Goal: Task Accomplishment & Management: Use online tool/utility

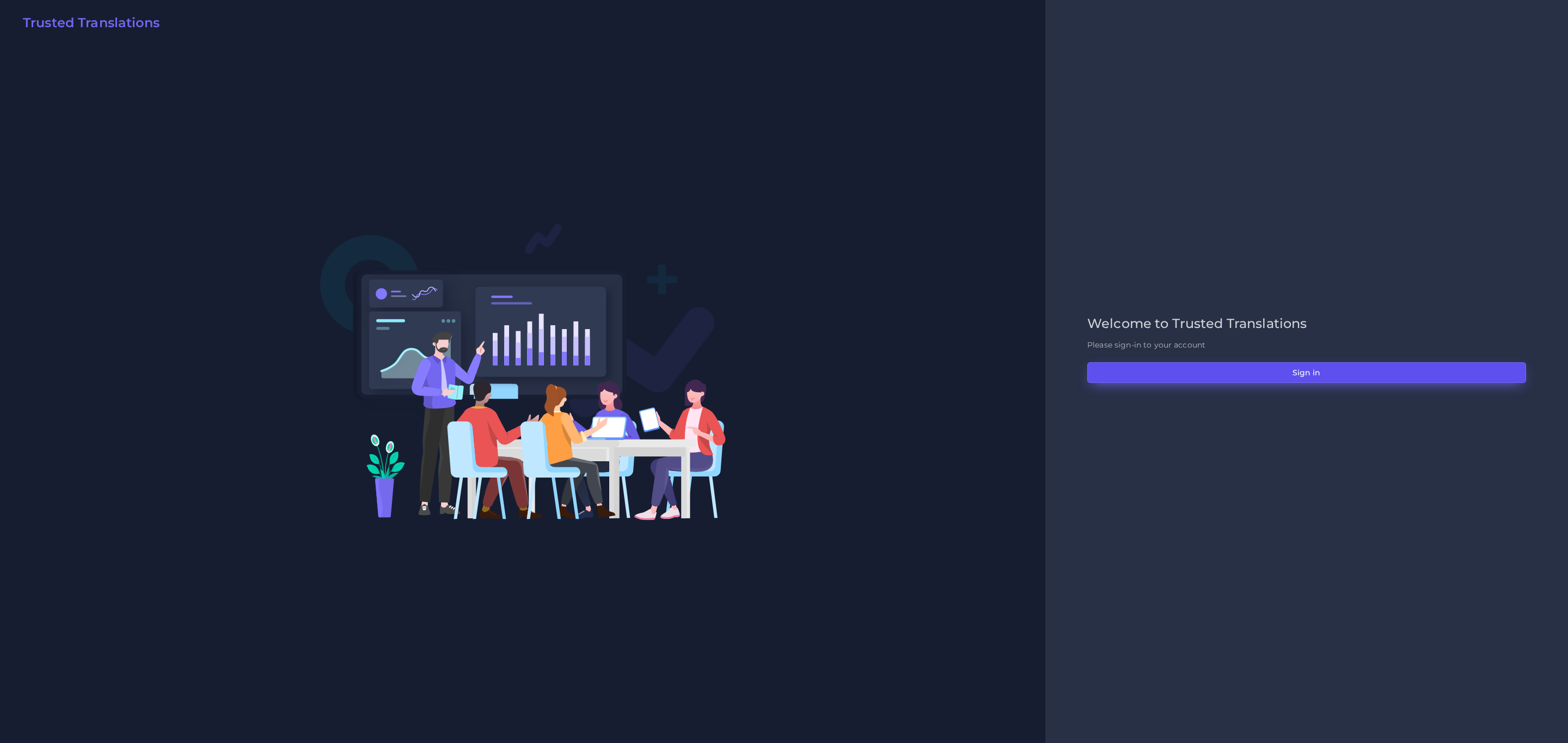
click at [1044, 376] on button "Sign in" at bounding box center [1306, 372] width 439 height 21
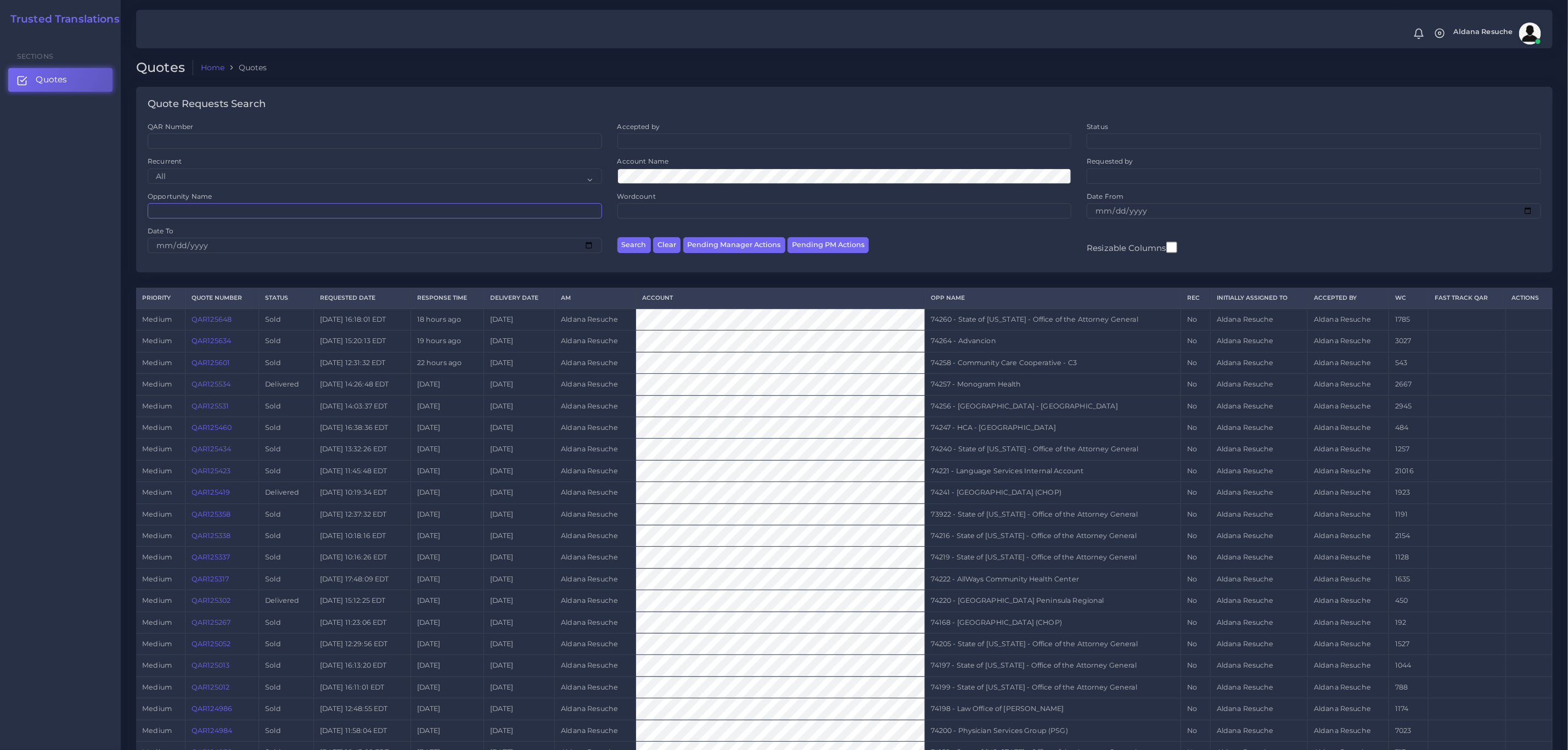
click at [338, 218] on input "Opportunity Name" at bounding box center [375, 211] width 455 height 16
type input "74220"
click at [617, 238] on button "Search" at bounding box center [634, 245] width 33 height 16
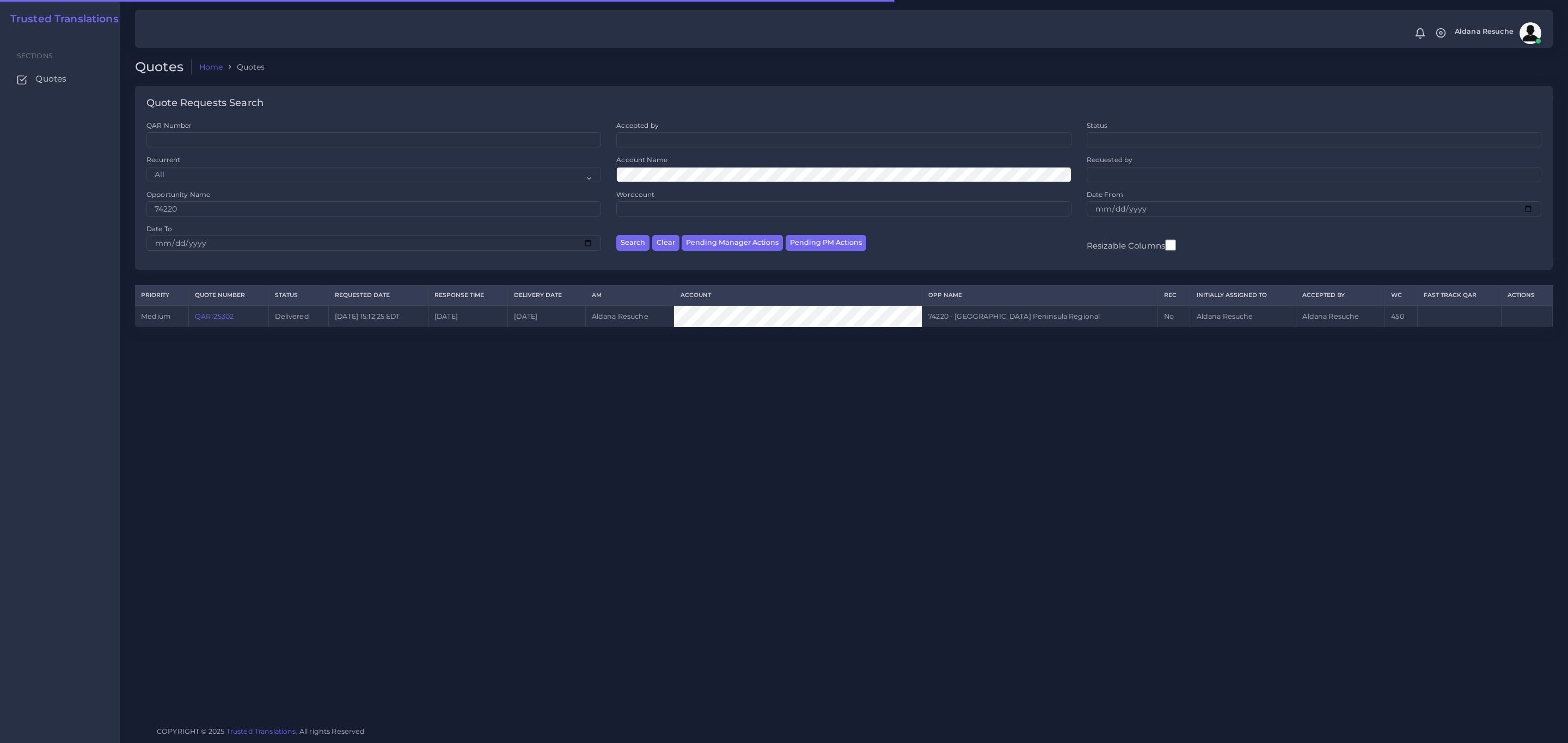
click at [211, 321] on link "QAR125302" at bounding box center [214, 315] width 39 height 8
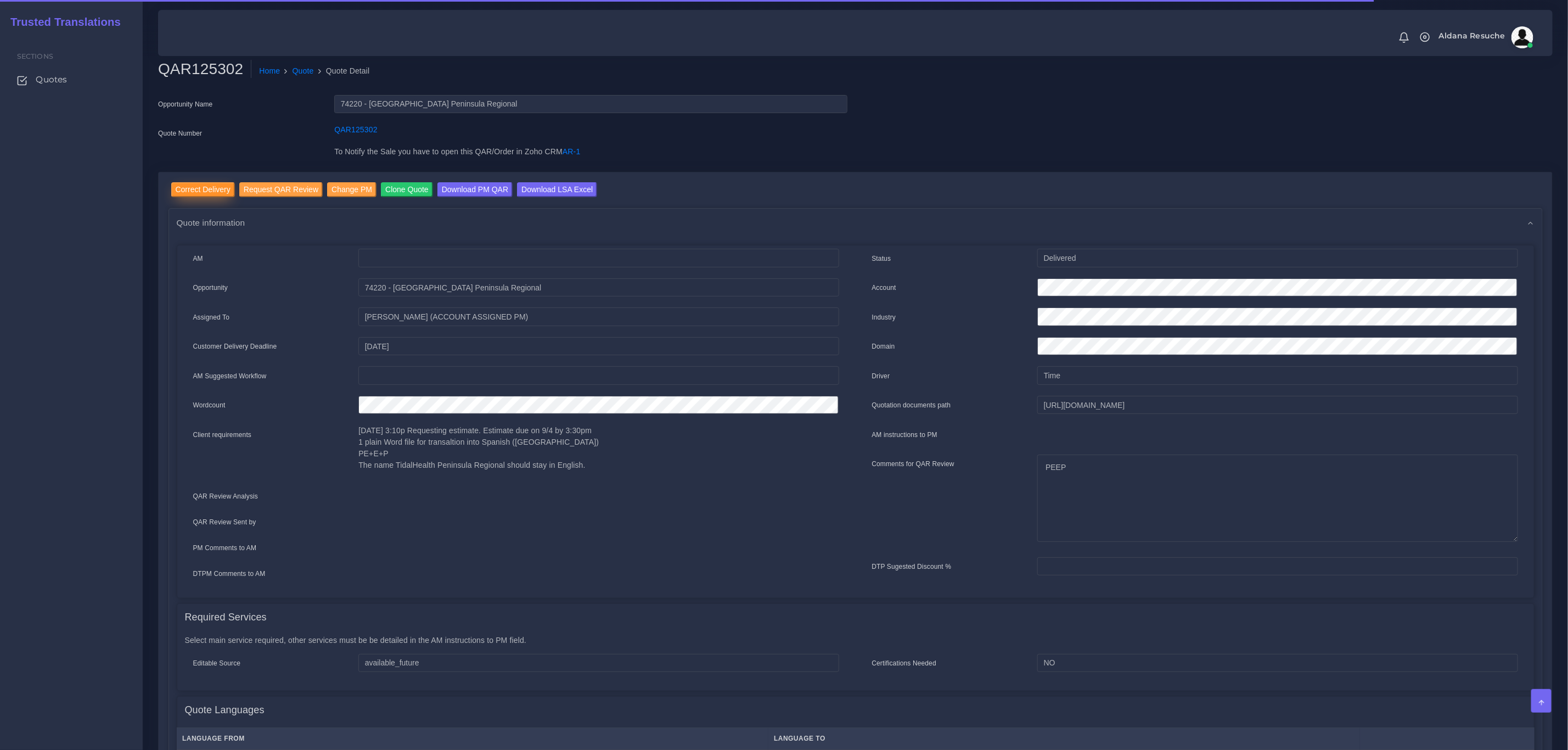
click at [217, 193] on input "Correct Delivery" at bounding box center [203, 190] width 63 height 15
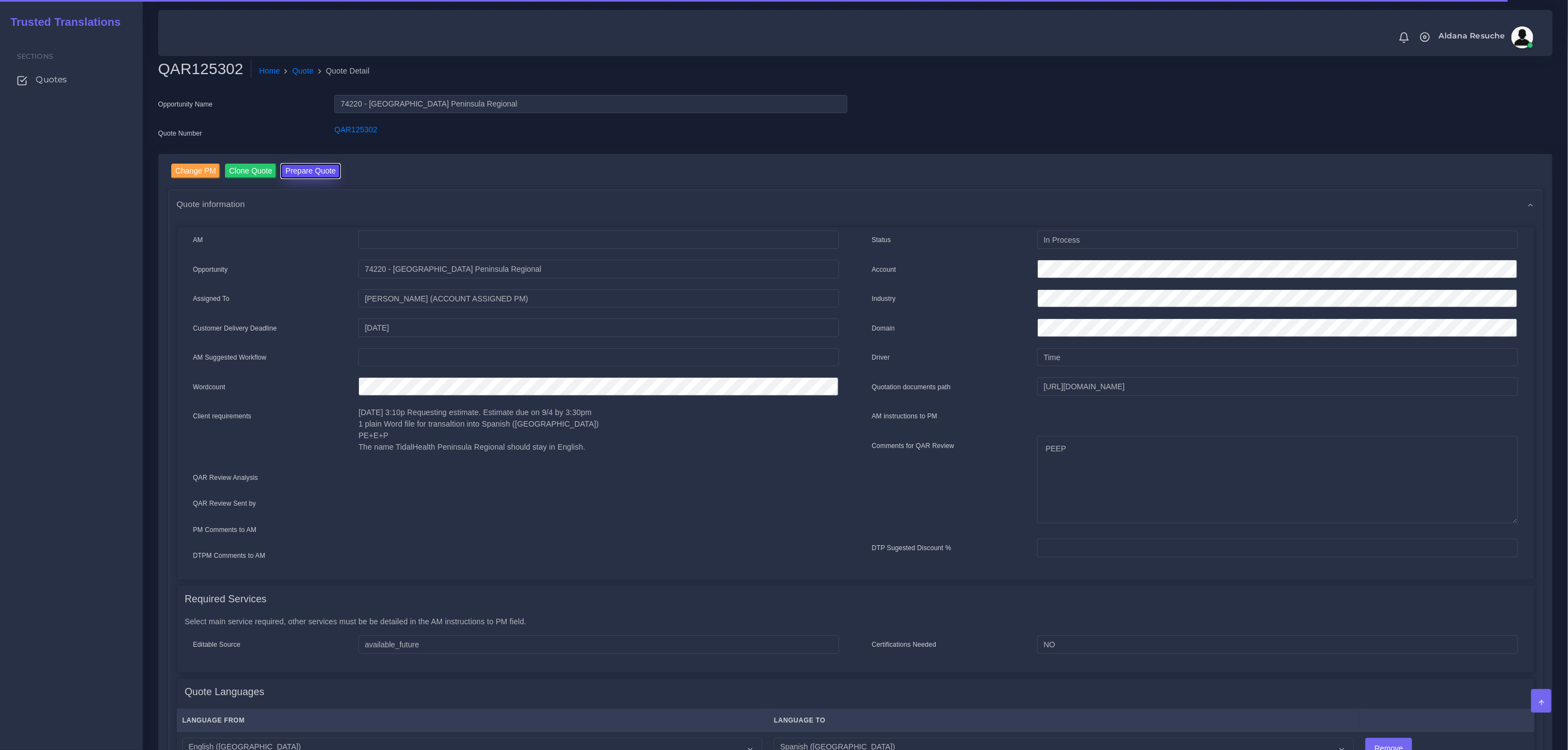
click at [310, 164] on button "Prepare Quote" at bounding box center [310, 171] width 59 height 15
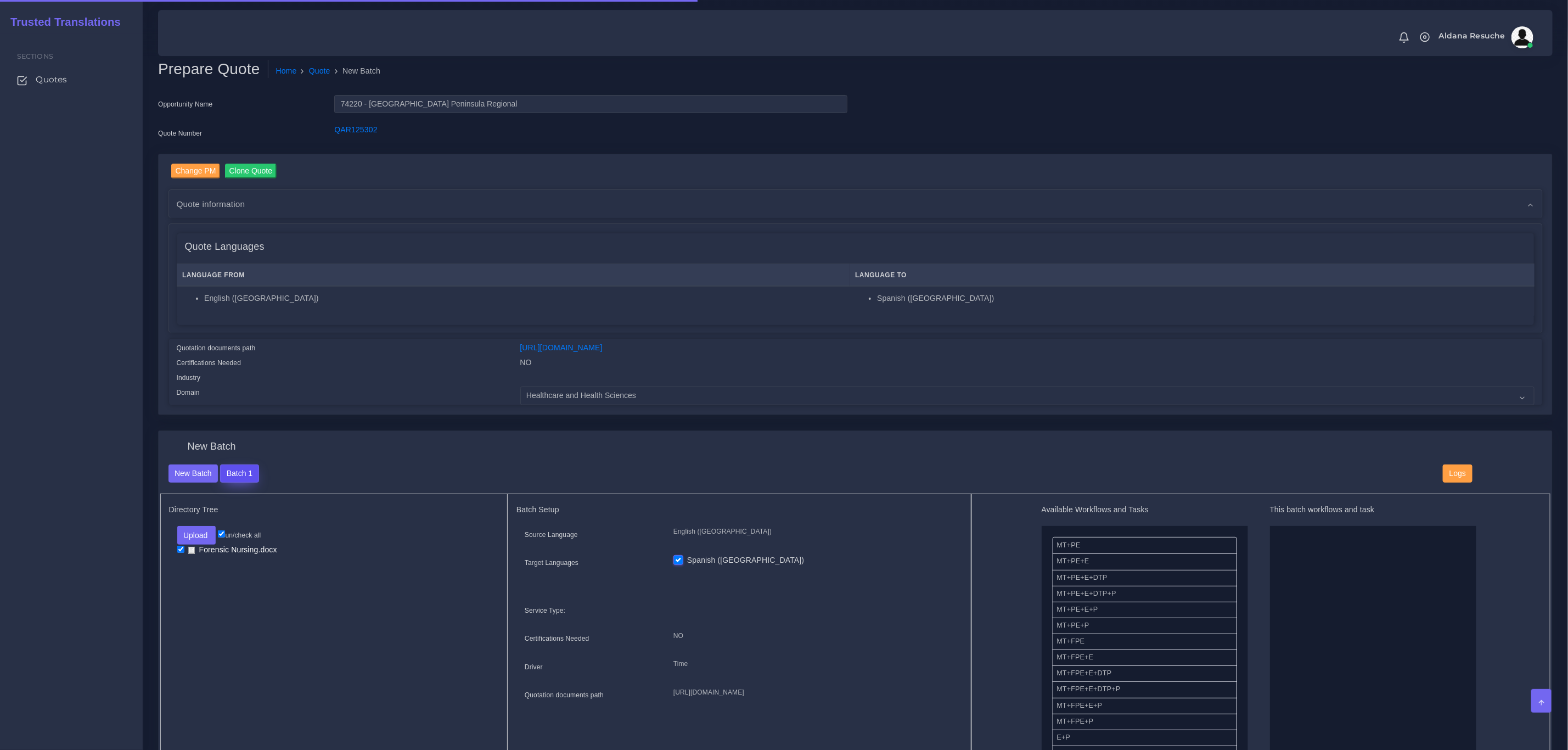
click at [237, 477] on button "Batch 1" at bounding box center [239, 473] width 38 height 18
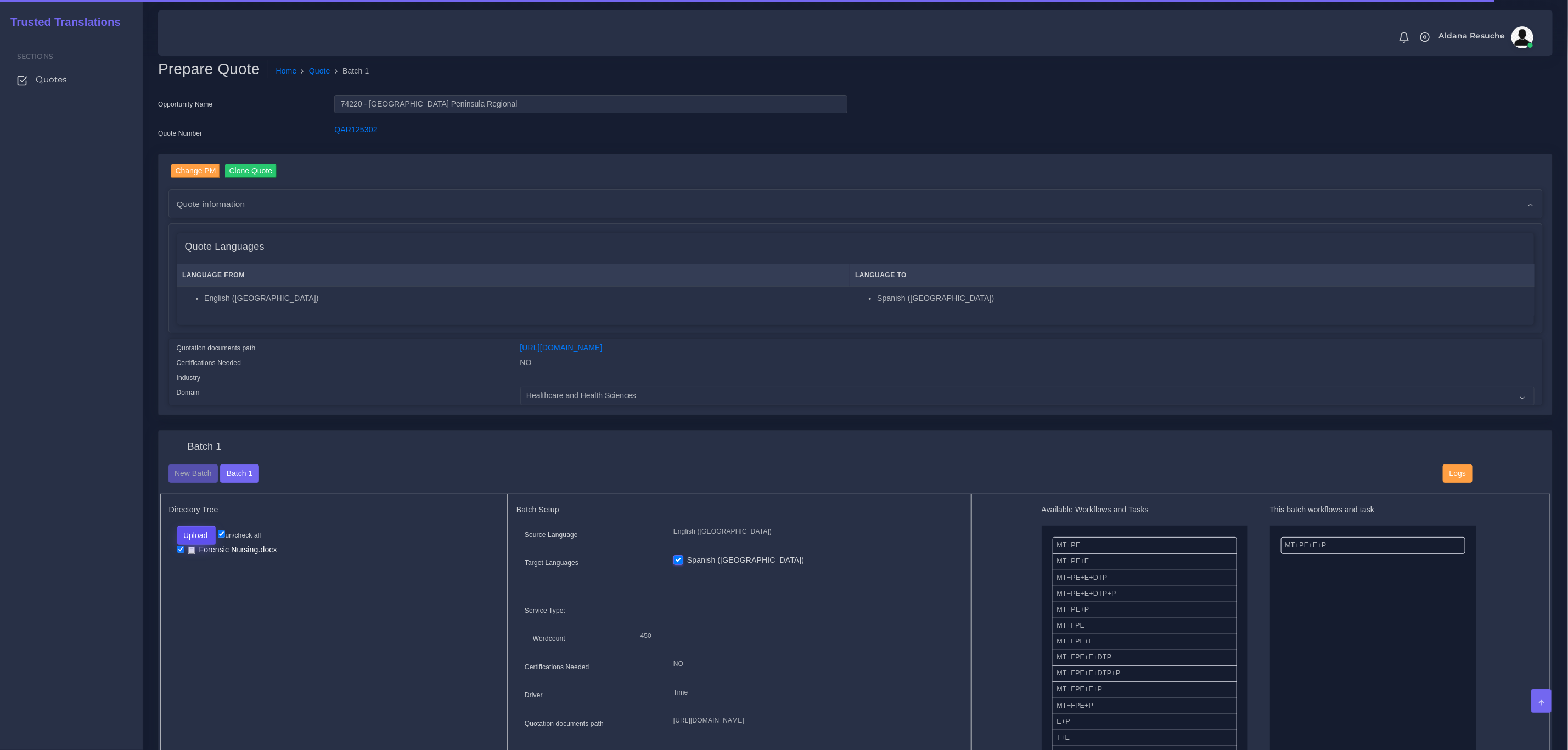
click at [208, 543] on button "Upload" at bounding box center [197, 535] width 39 height 18
click at [213, 575] on label "Files" at bounding box center [215, 578] width 76 height 14
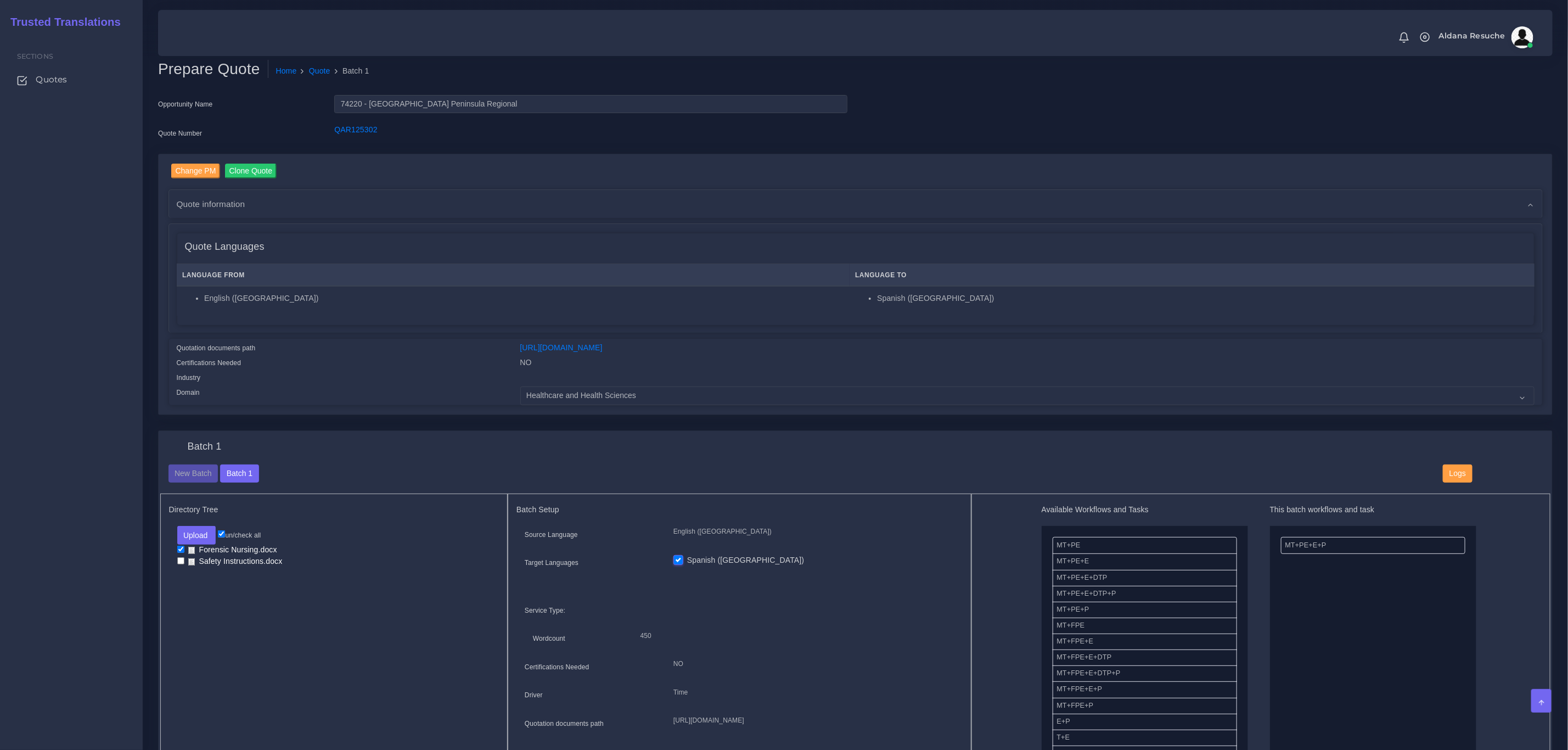
click at [180, 560] on input "checkbox" at bounding box center [181, 561] width 7 height 7
checkbox input "true"
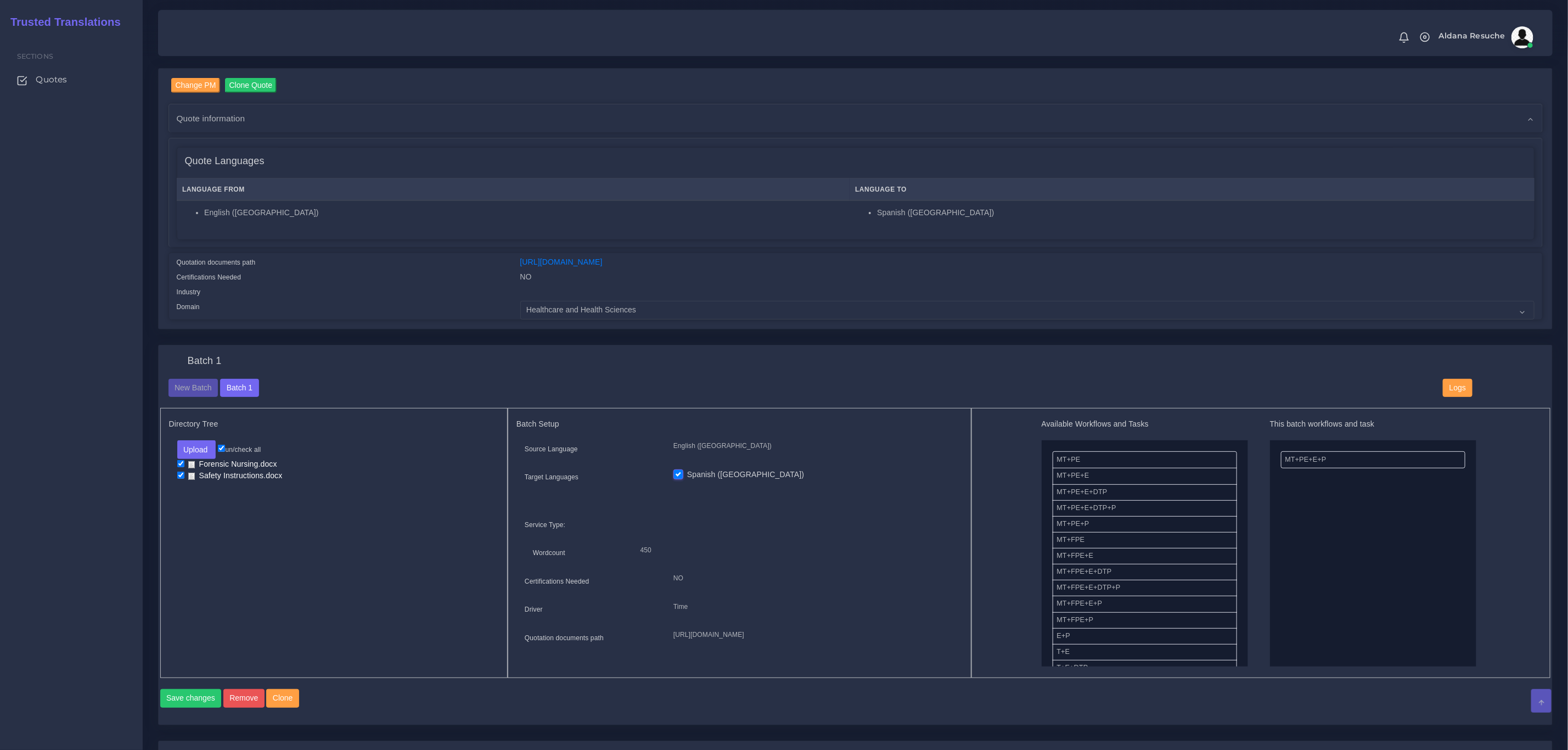
scroll to position [164, 0]
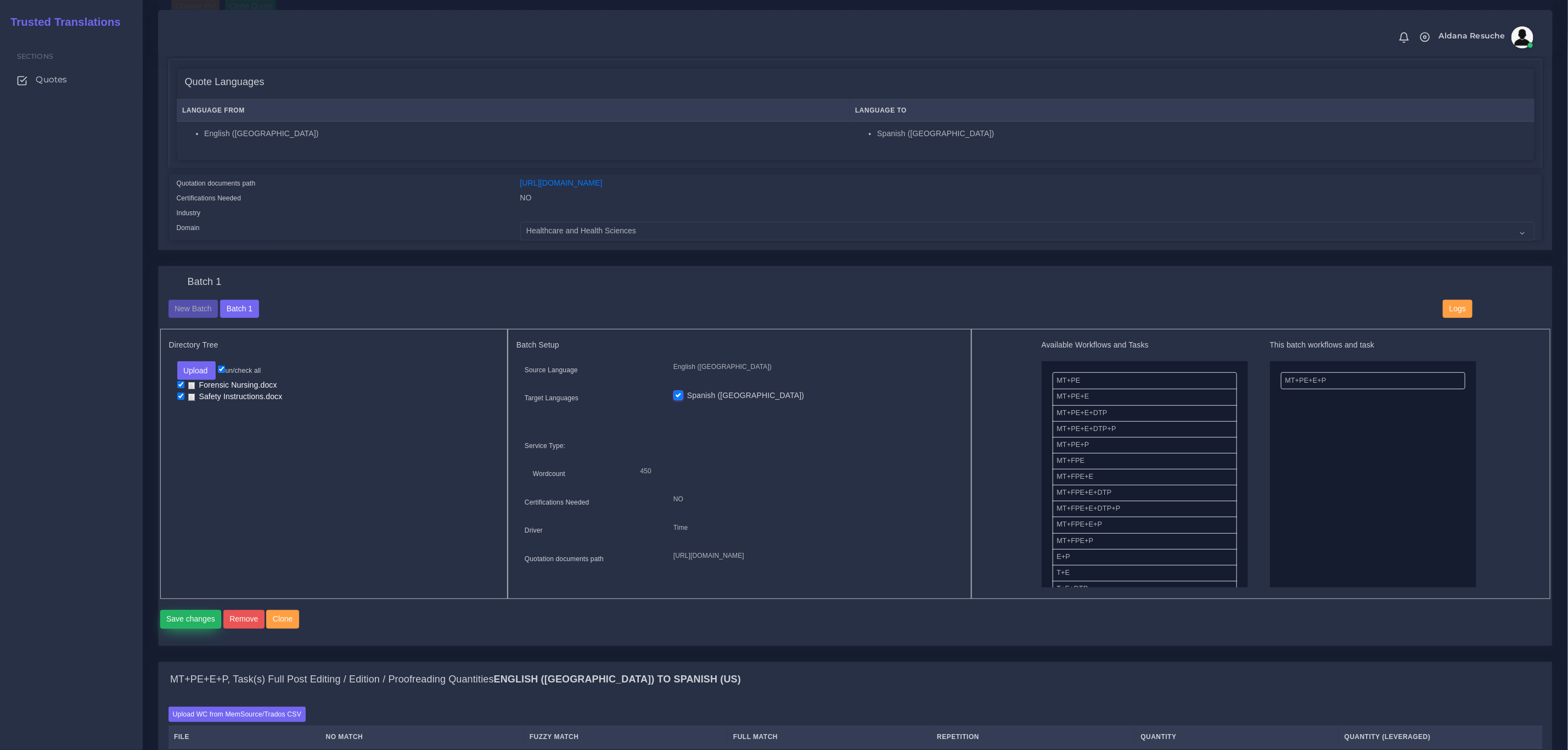
click at [193, 626] on button "Save changes" at bounding box center [190, 619] width 62 height 18
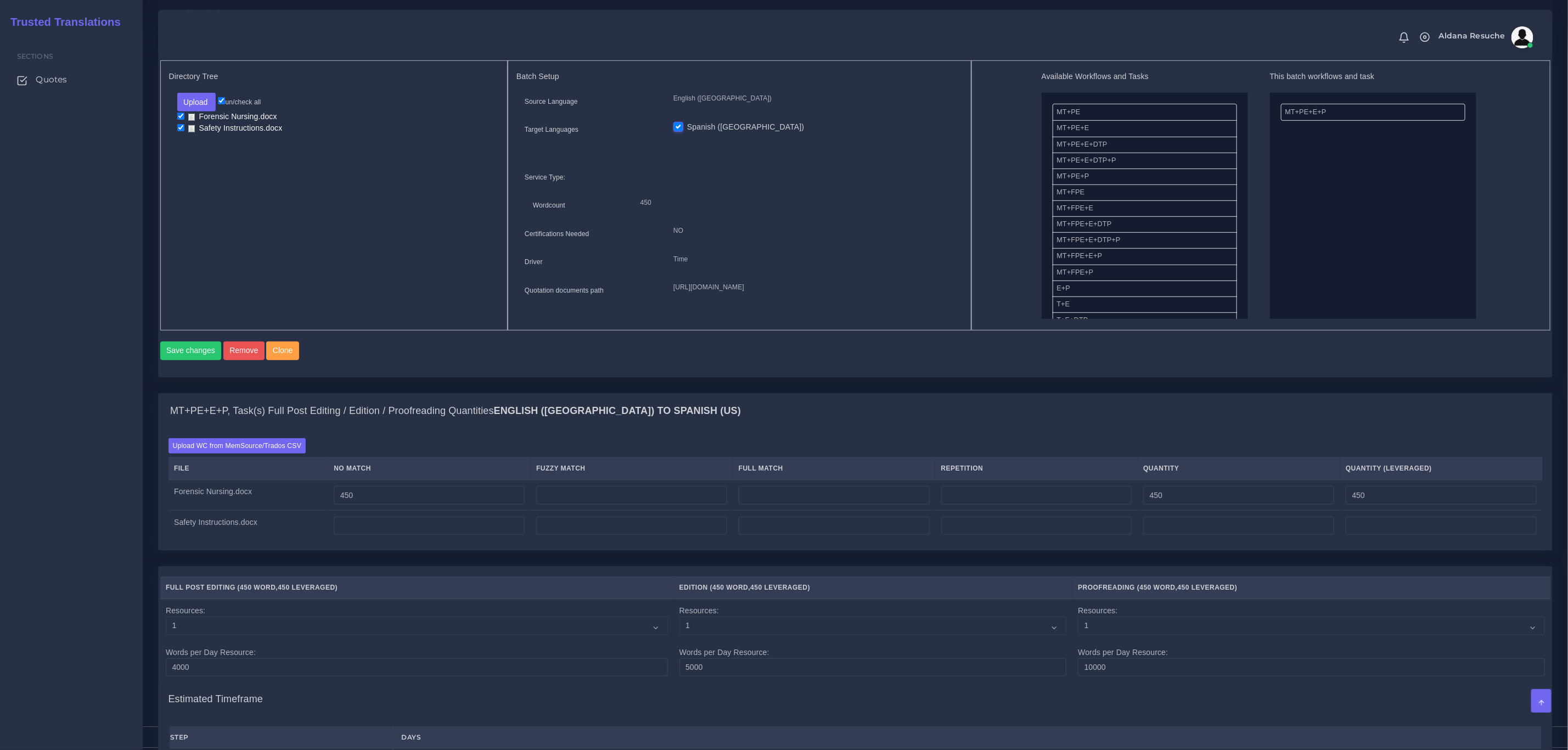
scroll to position [412, 0]
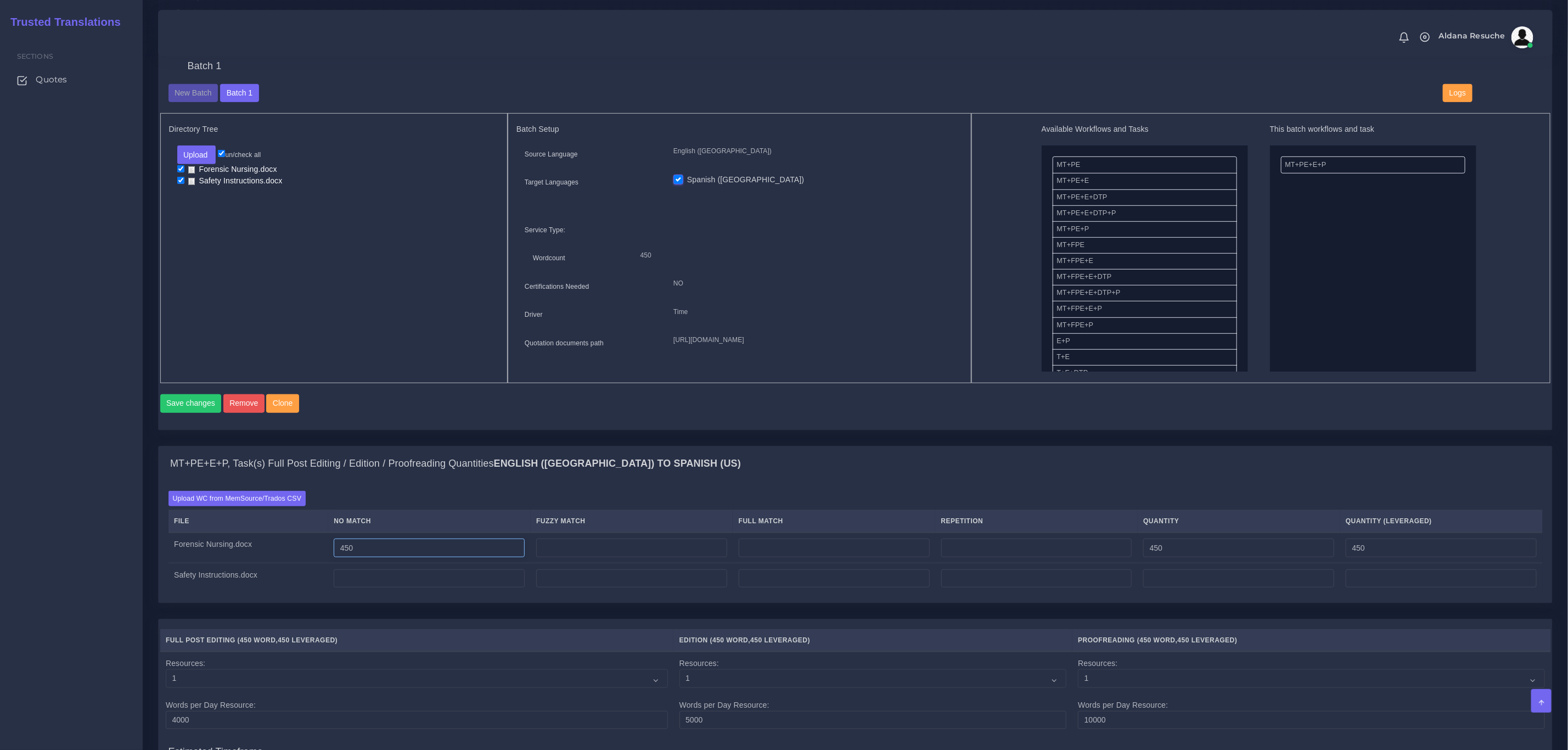
drag, startPoint x: 388, startPoint y: 560, endPoint x: 564, endPoint y: 546, distance: 176.6
click at [330, 555] on tr "Forensic Nursing.docx 450 450 450" at bounding box center [856, 547] width 1374 height 30
type input "0"
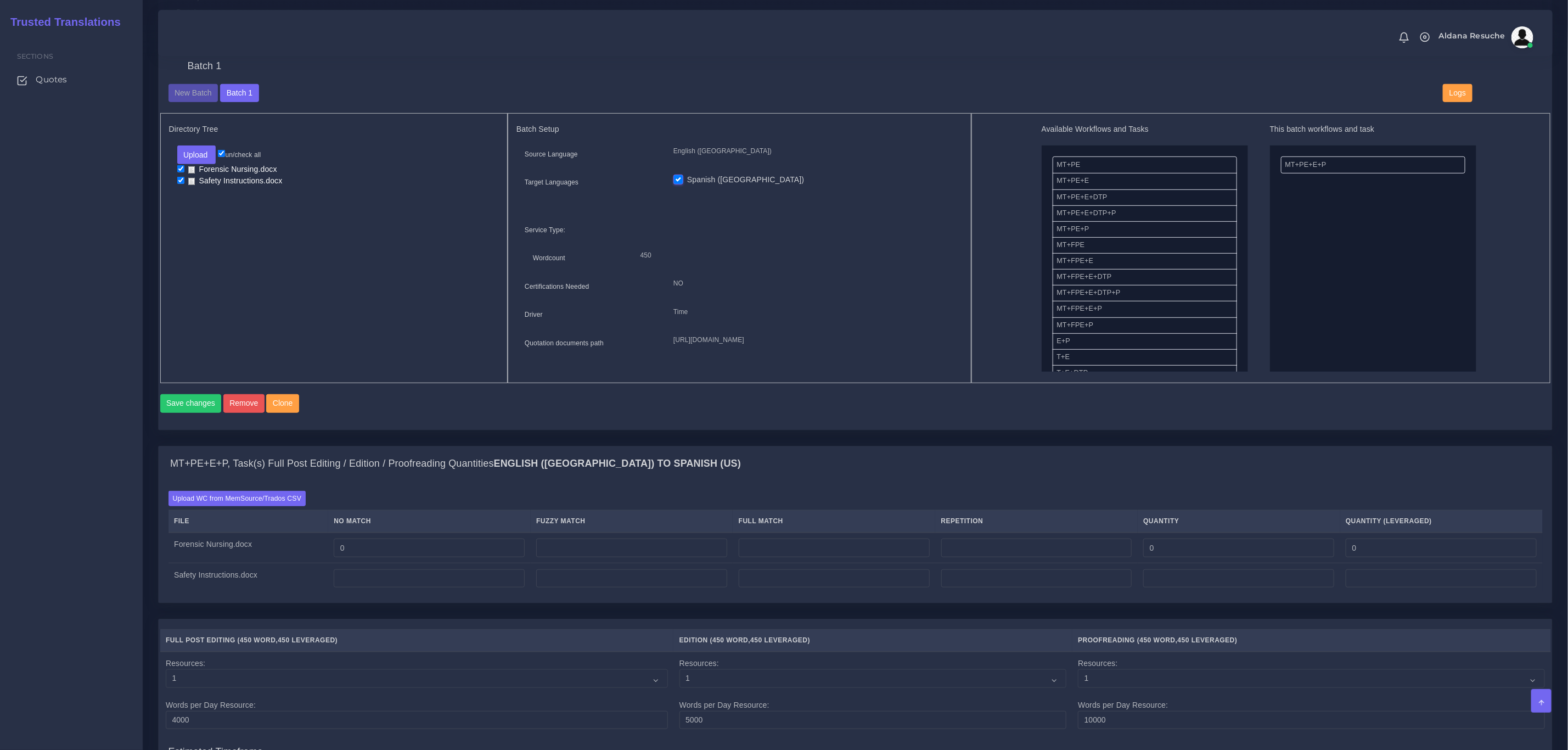
click at [665, 430] on div "Batch 1 New Batch Batch 1 Logs Files" at bounding box center [855, 240] width 1393 height 379
click at [231, 506] on label "Upload WC from MemSource/Trados CSV" at bounding box center [237, 498] width 137 height 15
click at [0, 0] on input "Upload WC from MemSource/Trados CSV" at bounding box center [0, 0] width 0 height 0
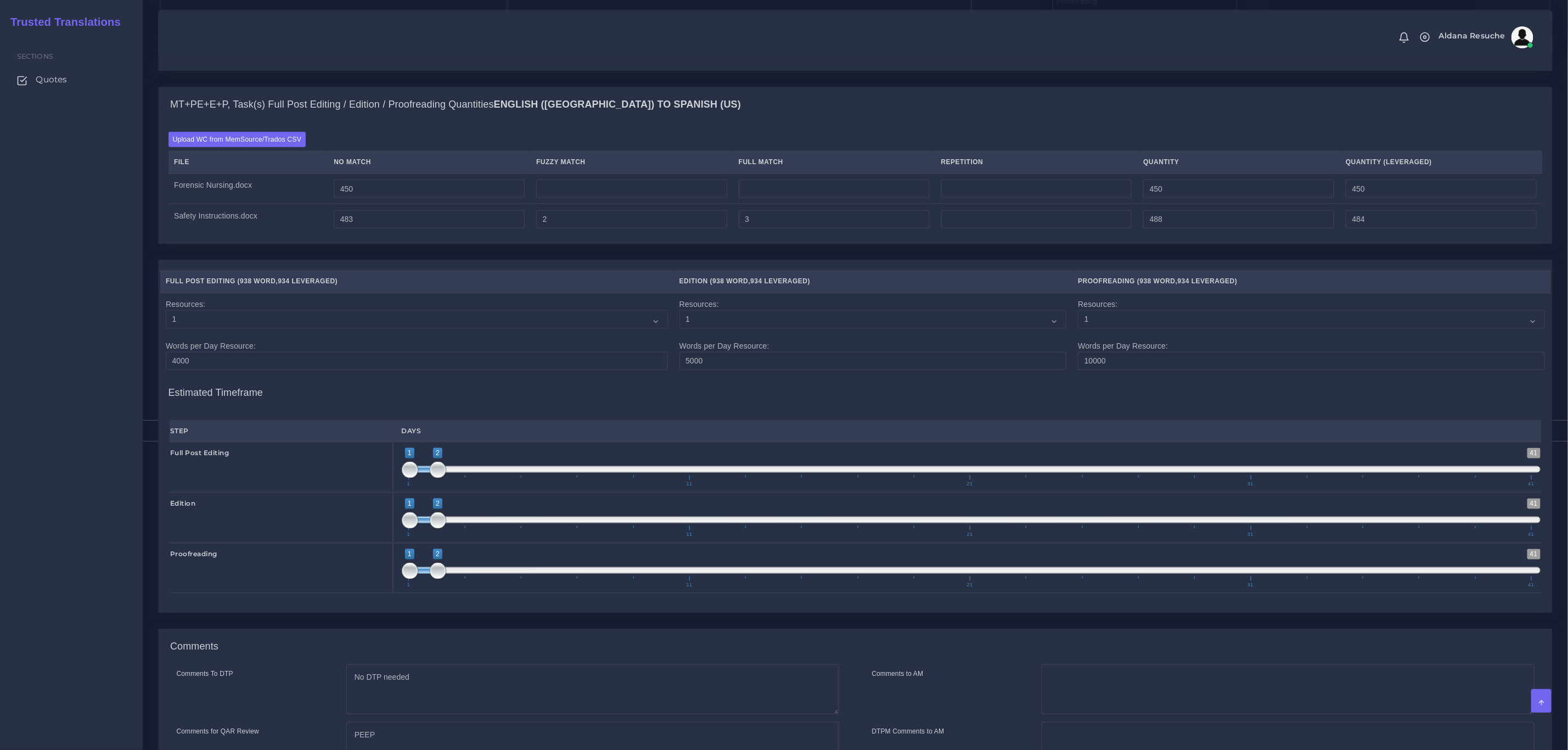
scroll to position [914, 0]
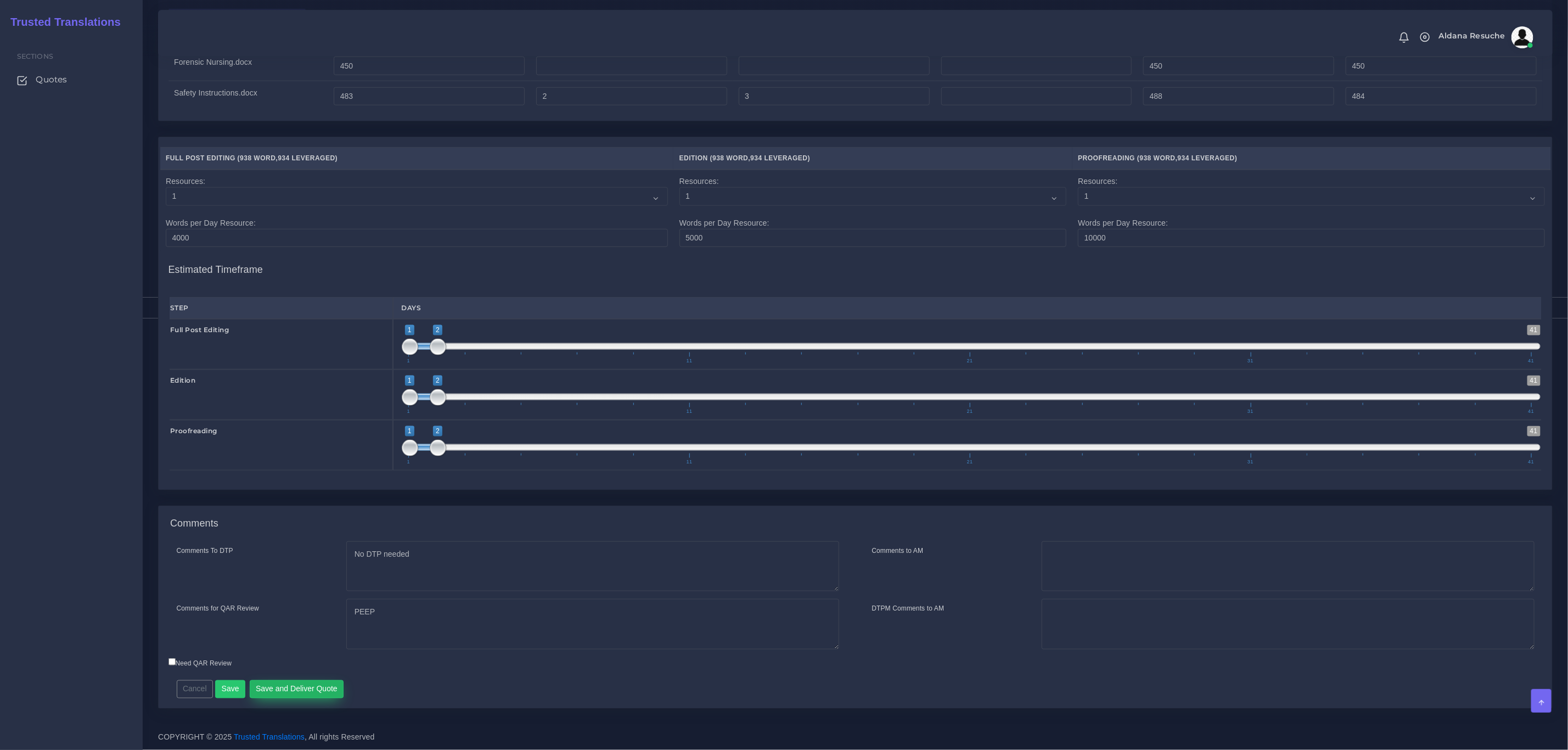
click at [308, 686] on button "Save and Deliver Quote" at bounding box center [297, 689] width 95 height 18
click at [1067, 265] on h4 "Estimated Timeframe" at bounding box center [856, 265] width 1374 height 23
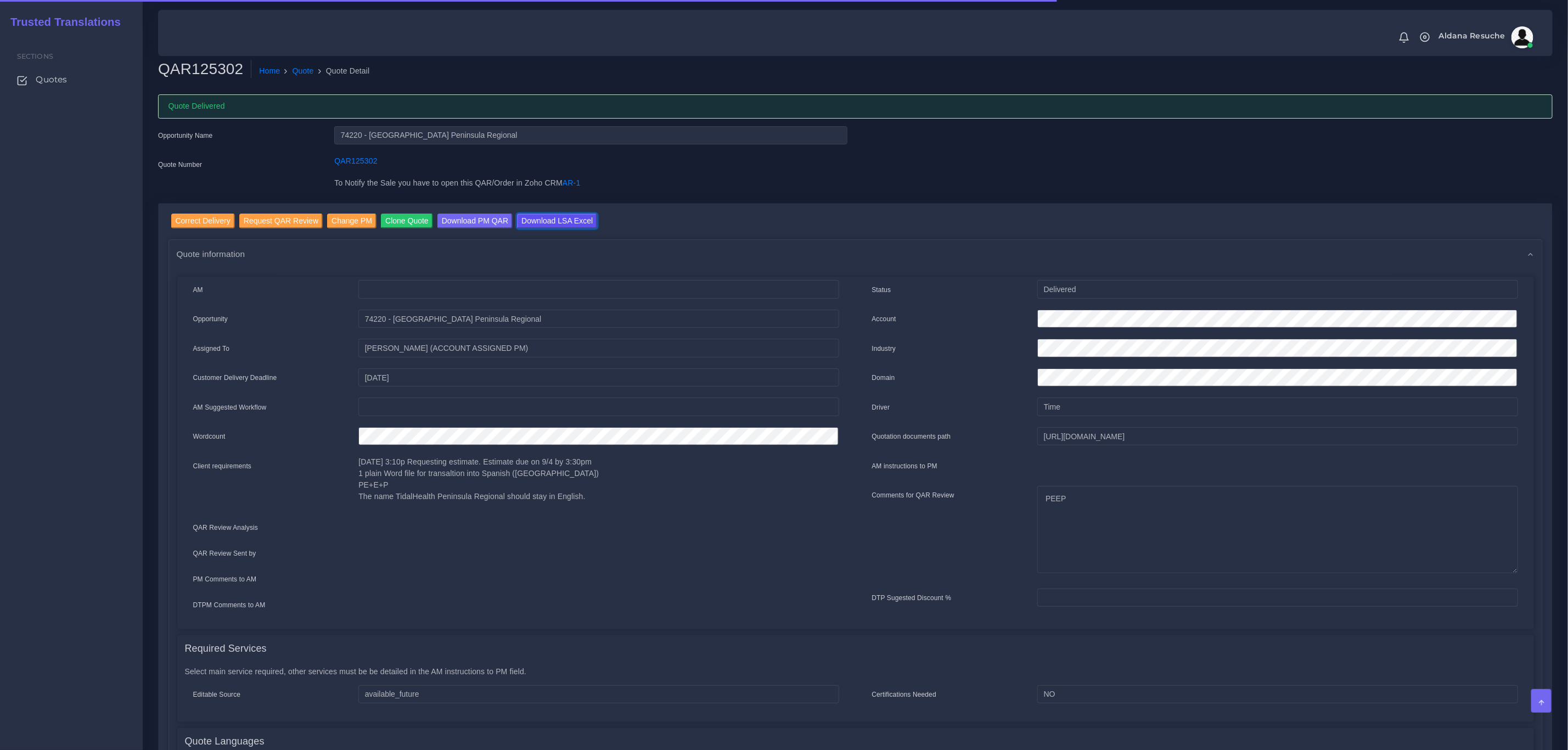
drag, startPoint x: 560, startPoint y: 224, endPoint x: 570, endPoint y: 252, distance: 29.7
click at [560, 224] on input "Download LSA Excel" at bounding box center [557, 220] width 80 height 15
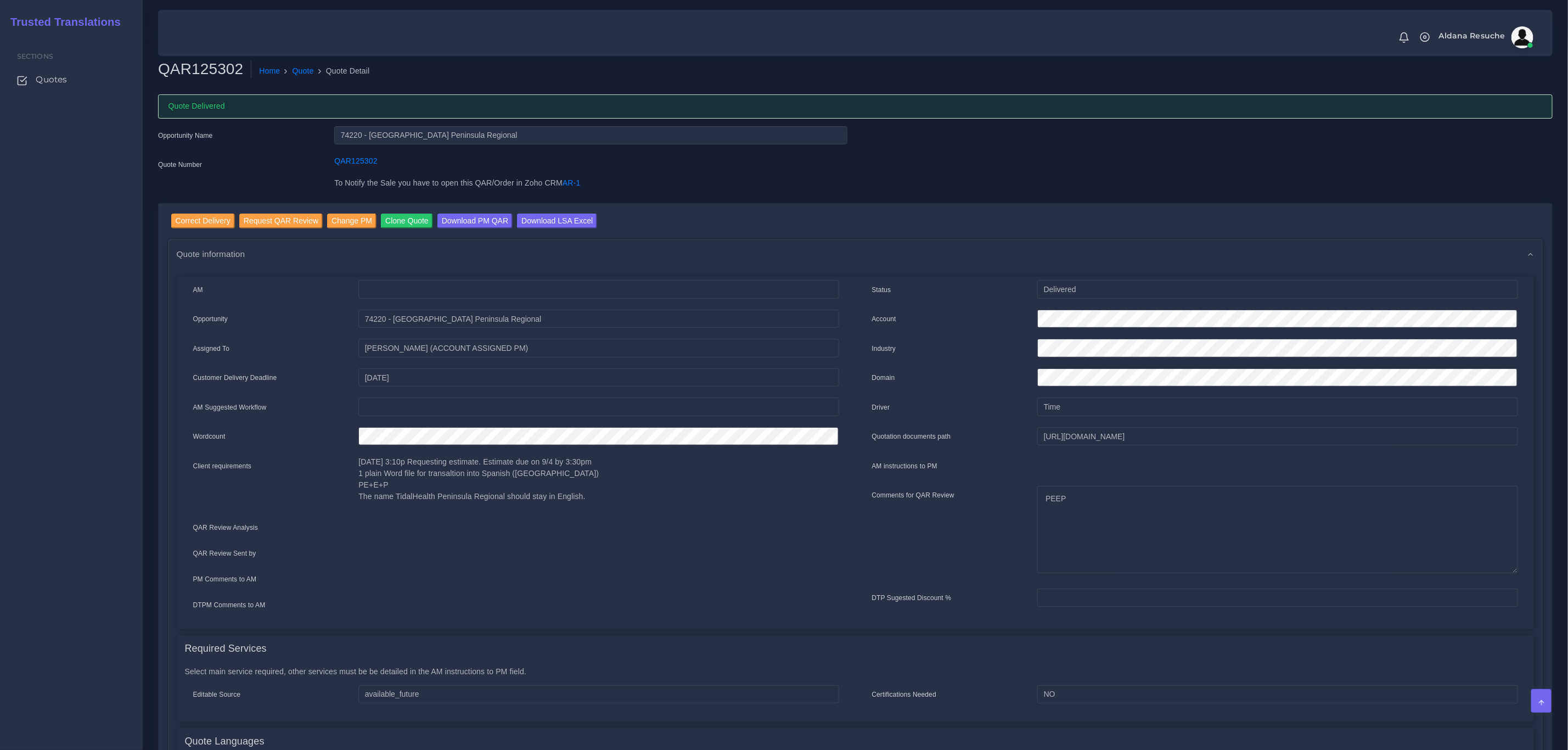
click at [216, 157] on div "Quote Number" at bounding box center [237, 166] width 177 height 22
click at [298, 70] on link "Quote" at bounding box center [303, 70] width 22 height 11
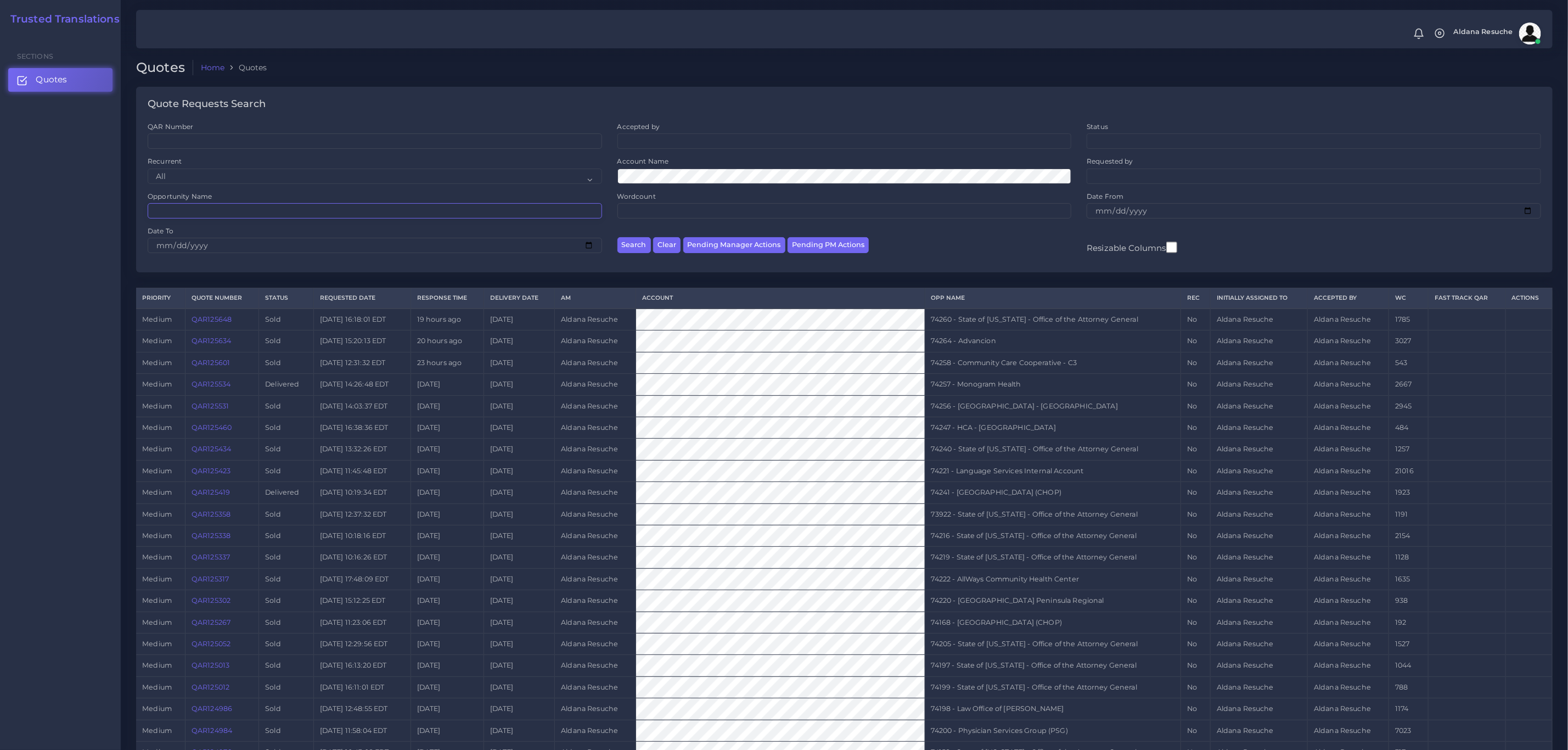
click at [274, 214] on input "Opportunity Name" at bounding box center [375, 211] width 455 height 16
type input "74219"
click at [617, 238] on button "Search" at bounding box center [634, 245] width 33 height 16
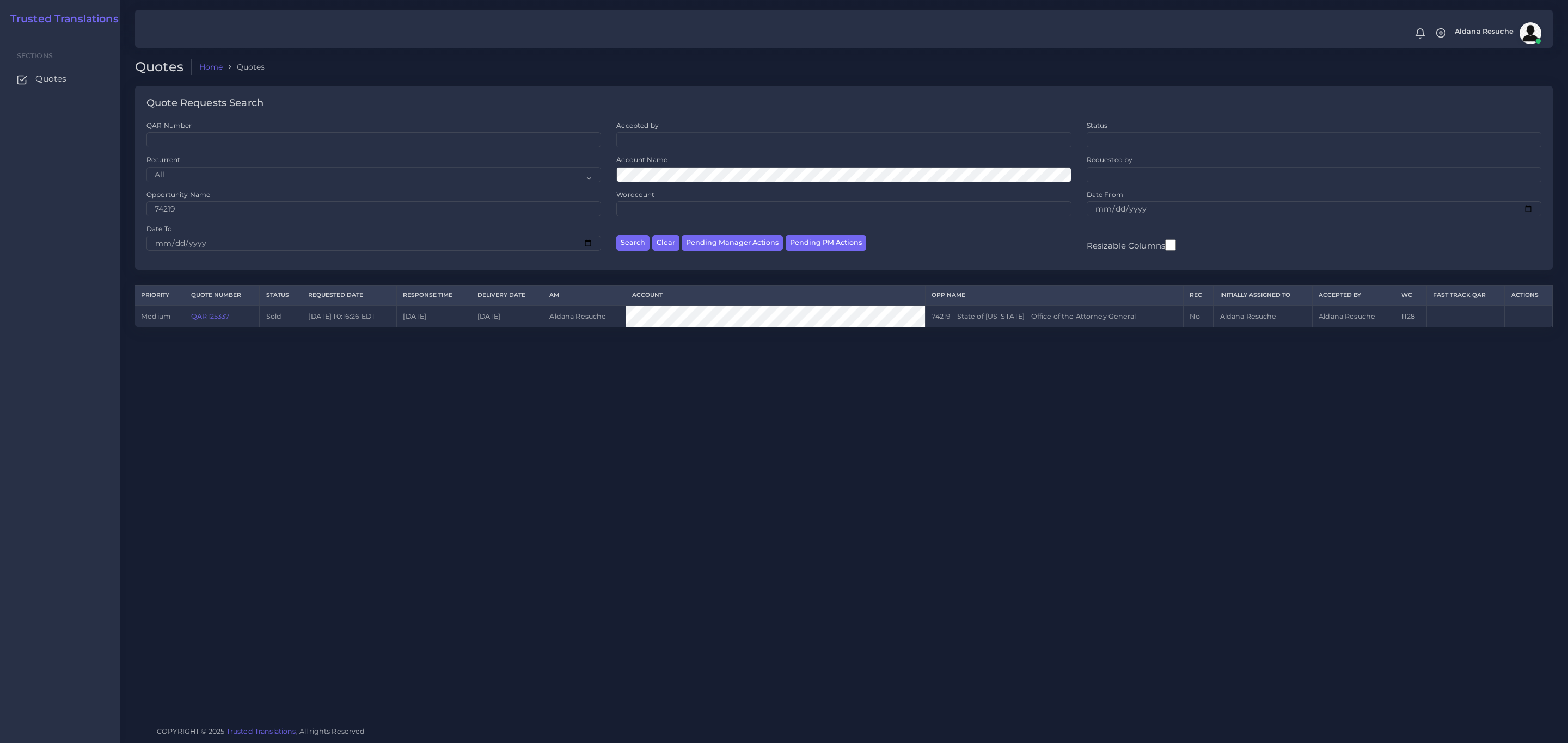
click at [206, 317] on link "QAR125337" at bounding box center [210, 315] width 38 height 8
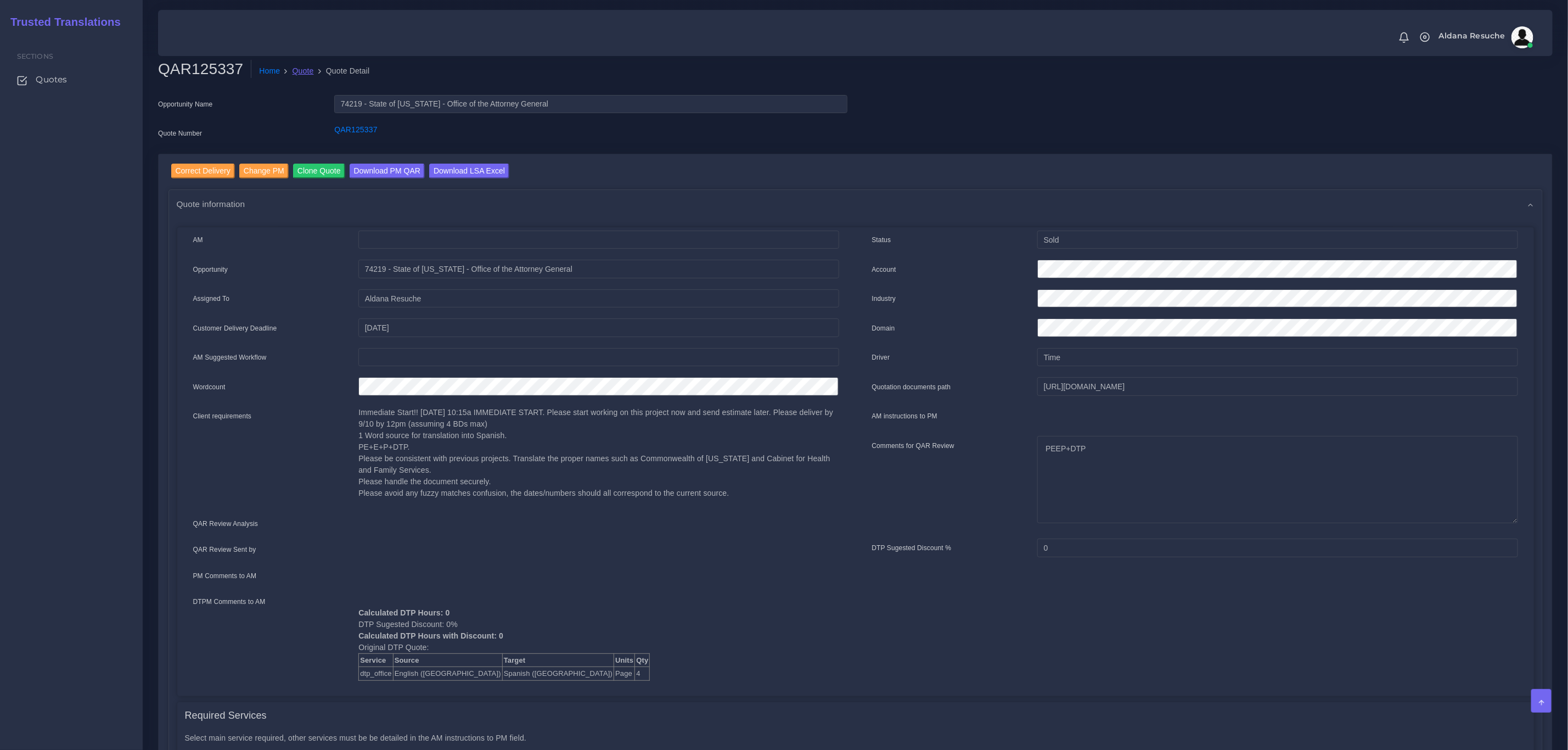
click at [294, 70] on link "Quote" at bounding box center [303, 70] width 22 height 11
